Goal: Book appointment/travel/reservation

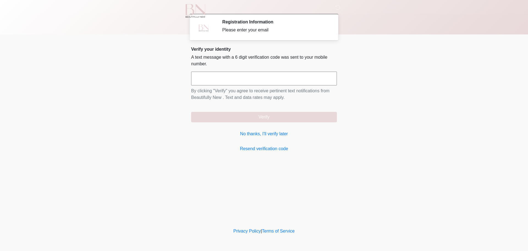
click at [289, 84] on input "text" at bounding box center [264, 79] width 146 height 14
type input "******"
click at [275, 134] on link "No thanks, I'll verify later" at bounding box center [264, 133] width 146 height 7
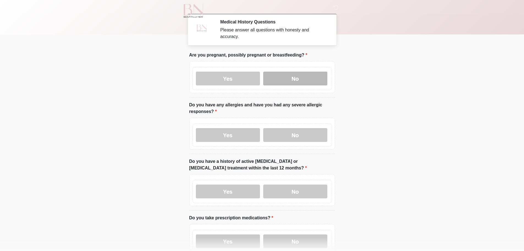
click at [297, 75] on label "No" at bounding box center [295, 79] width 64 height 14
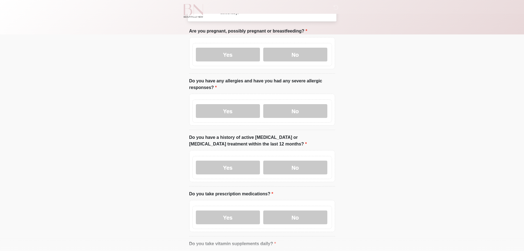
scroll to position [55, 0]
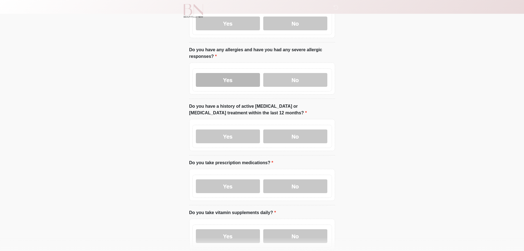
click at [223, 75] on label "Yes" at bounding box center [228, 80] width 64 height 14
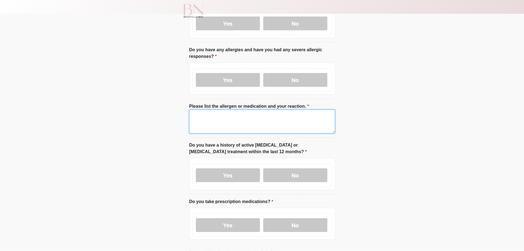
click at [209, 116] on textarea "Please list the allergen or medication and your reaction." at bounding box center [262, 122] width 146 height 24
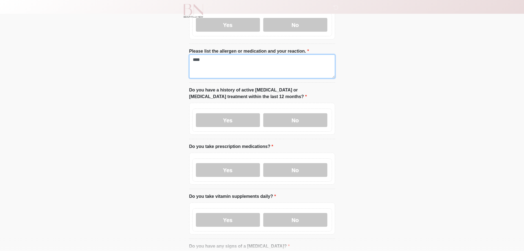
scroll to position [165, 0]
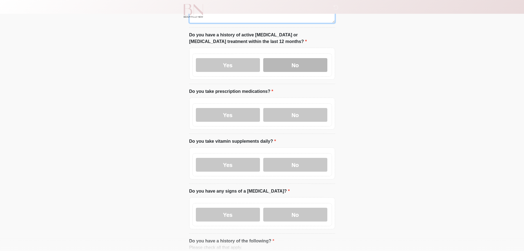
type textarea "****"
click at [303, 61] on label "No" at bounding box center [295, 65] width 64 height 14
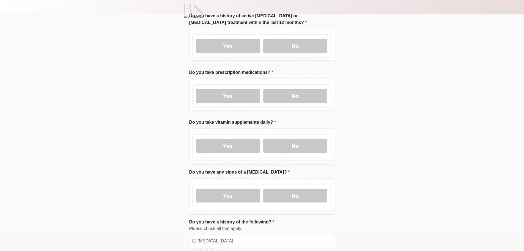
scroll to position [193, 0]
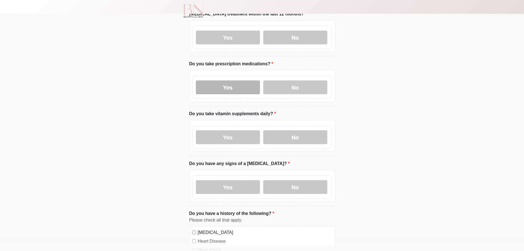
click at [240, 84] on label "Yes" at bounding box center [228, 87] width 64 height 14
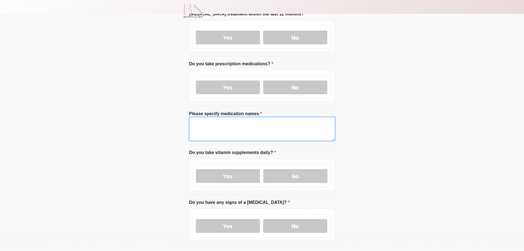
click at [244, 125] on textarea "Please specify medication names" at bounding box center [262, 129] width 146 height 24
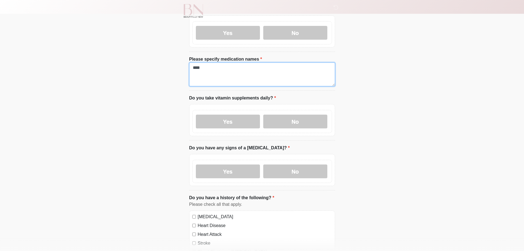
scroll to position [248, 0]
type textarea "****"
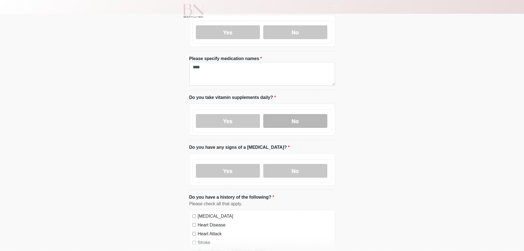
click at [306, 114] on label "No" at bounding box center [295, 121] width 64 height 14
click at [295, 165] on label "No" at bounding box center [295, 171] width 64 height 14
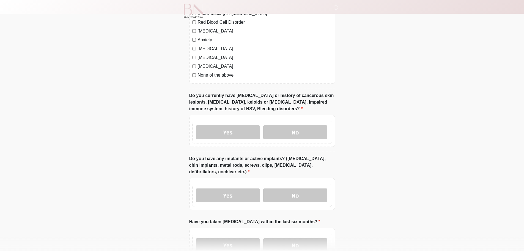
scroll to position [495, 0]
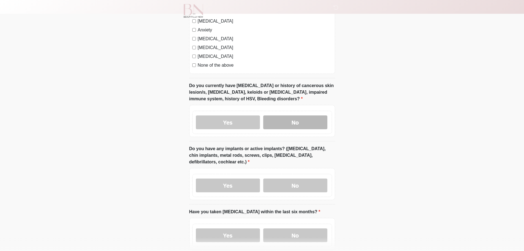
click at [299, 117] on label "No" at bounding box center [295, 122] width 64 height 14
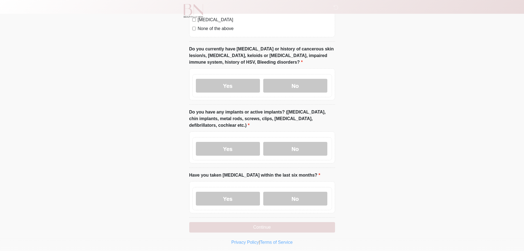
scroll to position [538, 0]
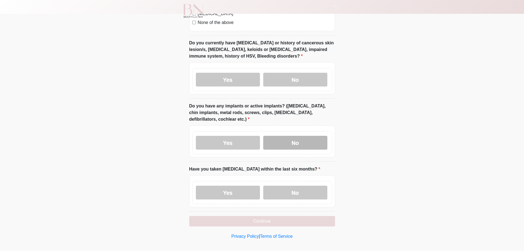
click at [295, 138] on label "No" at bounding box center [295, 143] width 64 height 14
click at [300, 189] on label "No" at bounding box center [295, 193] width 64 height 14
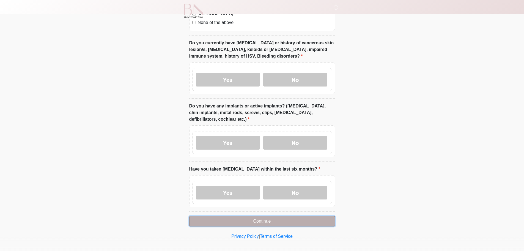
click at [263, 217] on button "Continue" at bounding box center [262, 221] width 146 height 10
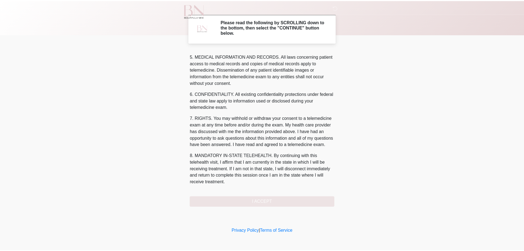
scroll to position [179, 0]
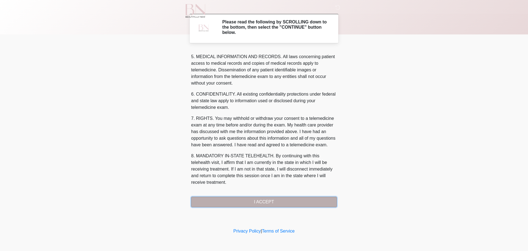
click at [268, 198] on button "I ACCEPT" at bounding box center [264, 202] width 146 height 10
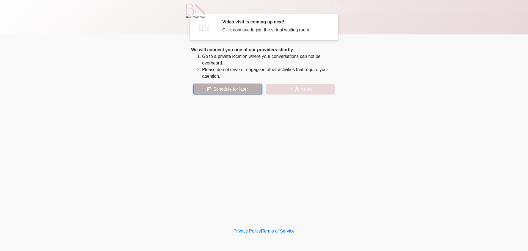
click at [219, 89] on button "Schedule for later" at bounding box center [228, 89] width 69 height 10
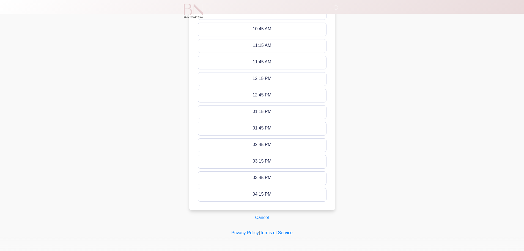
scroll to position [231, 0]
click at [268, 217] on button "Cancel" at bounding box center [262, 216] width 21 height 10
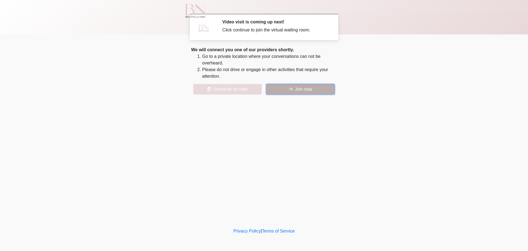
click at [315, 86] on button "Join now" at bounding box center [300, 89] width 69 height 10
